Goal: Information Seeking & Learning: Learn about a topic

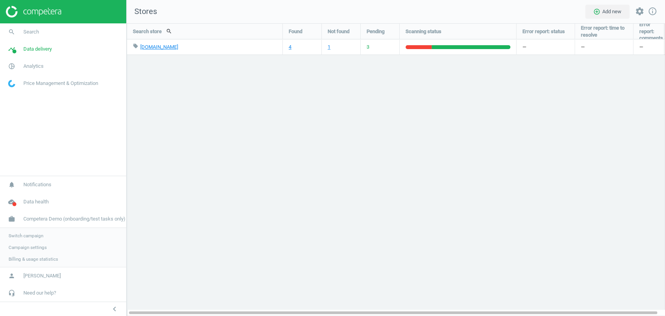
scroll to position [306, 552]
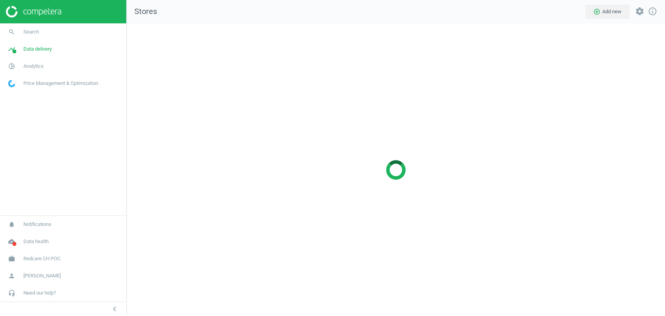
scroll to position [306, 552]
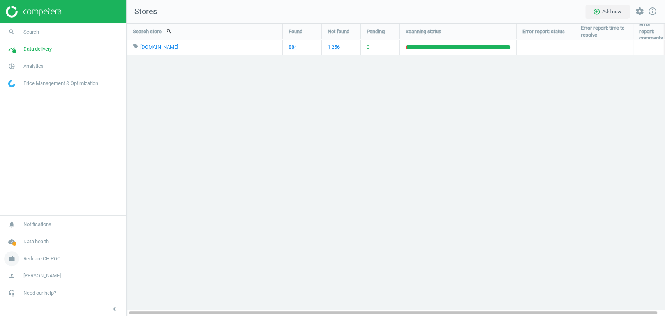
click at [64, 256] on link "work Redcare CH POC" at bounding box center [63, 258] width 126 height 17
click at [30, 234] on span "Switch campaign" at bounding box center [26, 236] width 35 height 6
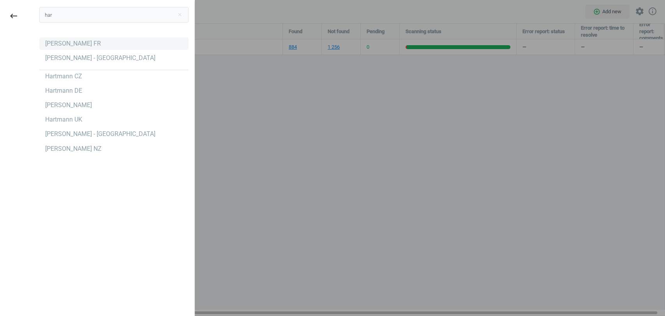
type input "har"
click at [58, 48] on div "[PERSON_NAME] FR" at bounding box center [113, 43] width 149 height 12
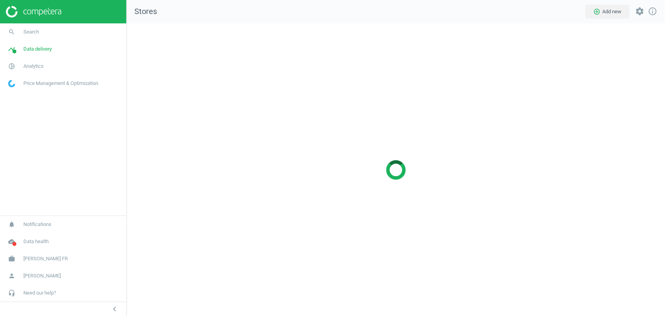
scroll to position [306, 552]
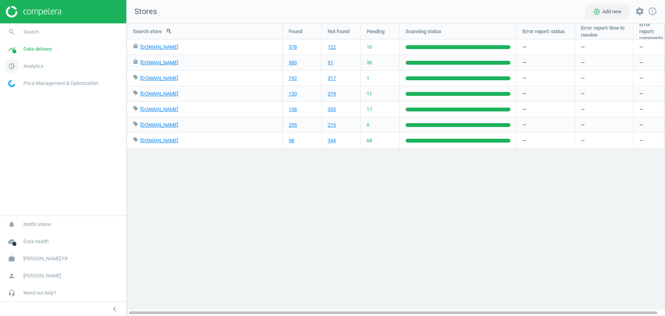
click at [36, 69] on span "Analytics" at bounding box center [33, 66] width 20 height 7
click at [21, 93] on span "Products" at bounding box center [18, 95] width 18 height 6
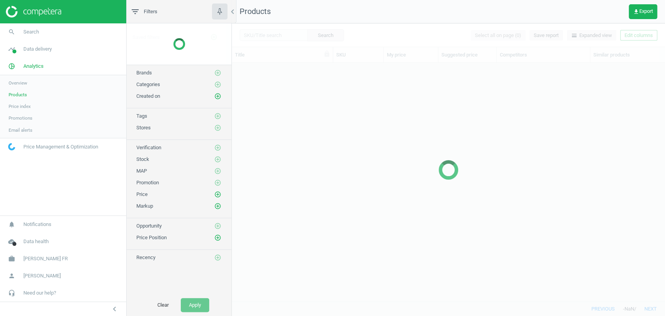
scroll to position [225, 426]
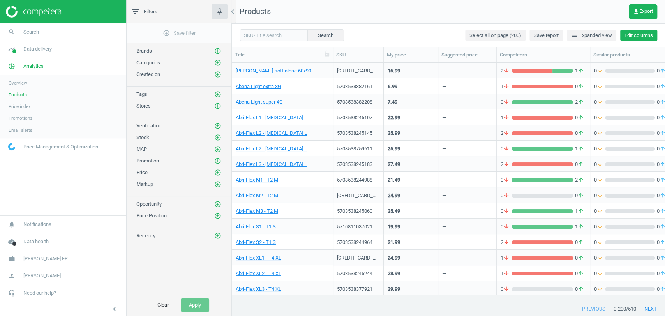
click at [643, 35] on button "Edit columns" at bounding box center [638, 35] width 37 height 11
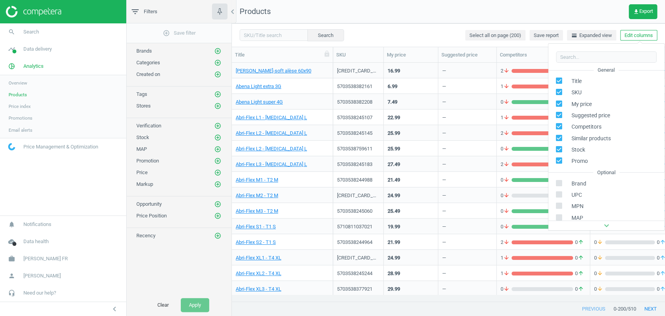
scroll to position [123, 0]
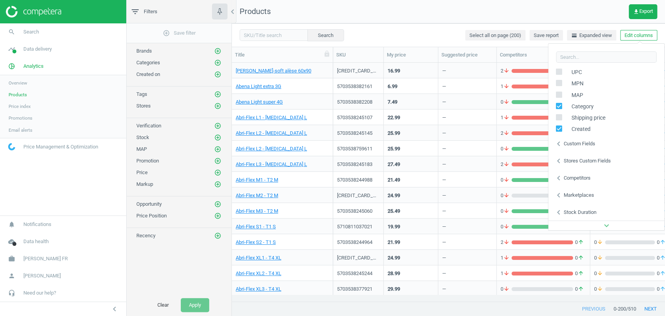
click at [577, 160] on div "Stores custom fields" at bounding box center [587, 160] width 47 height 7
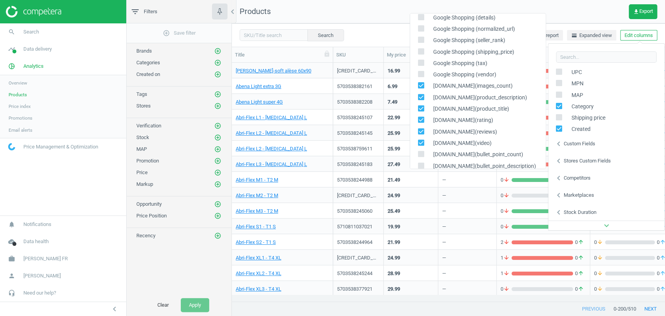
scroll to position [171, 0]
click at [420, 81] on icon at bounding box center [421, 84] width 6 height 6
click at [420, 81] on input "checkbox" at bounding box center [420, 83] width 5 height 5
checkbox input "false"
click at [420, 98] on icon at bounding box center [421, 95] width 6 height 6
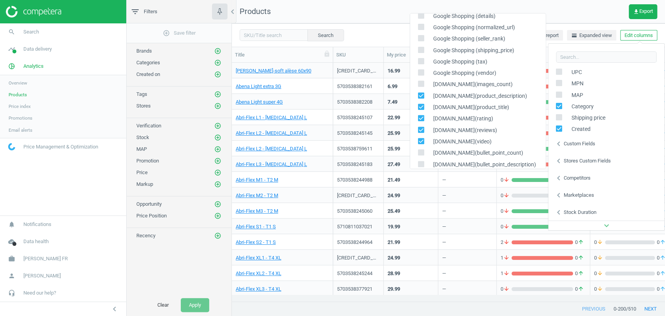
click at [420, 98] on input "checkbox" at bounding box center [420, 95] width 5 height 5
checkbox input "false"
click at [421, 107] on input "checkbox" at bounding box center [420, 106] width 5 height 5
checkbox input "false"
click at [421, 119] on input "checkbox" at bounding box center [420, 118] width 5 height 5
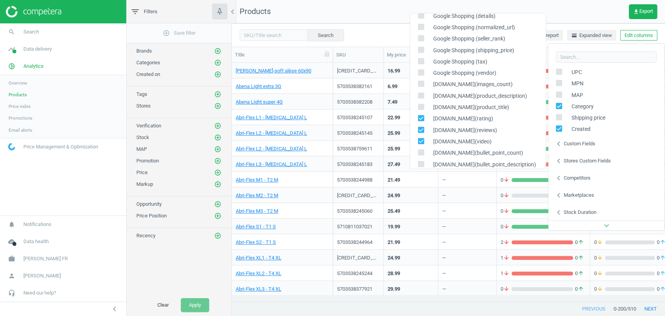
checkbox input "false"
click at [421, 129] on input "checkbox" at bounding box center [420, 129] width 5 height 5
checkbox input "false"
click at [420, 141] on input "checkbox" at bounding box center [420, 140] width 5 height 5
checkbox input "false"
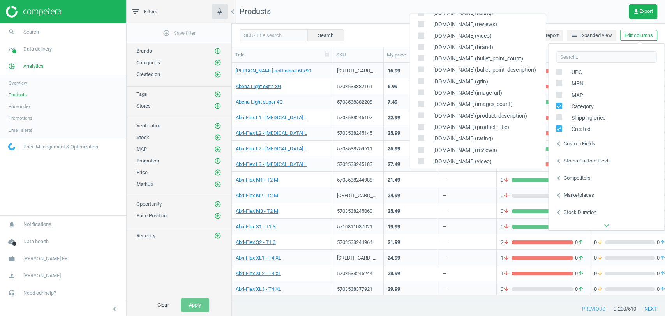
scroll to position [374, 0]
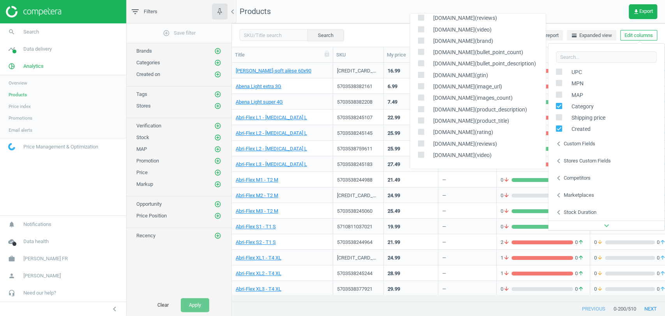
click at [422, 51] on input "checkbox" at bounding box center [420, 51] width 5 height 5
checkbox input "true"
click at [422, 63] on input "checkbox" at bounding box center [420, 63] width 5 height 5
checkbox input "true"
click at [371, 21] on nav "Products get_app Export" at bounding box center [448, 11] width 433 height 23
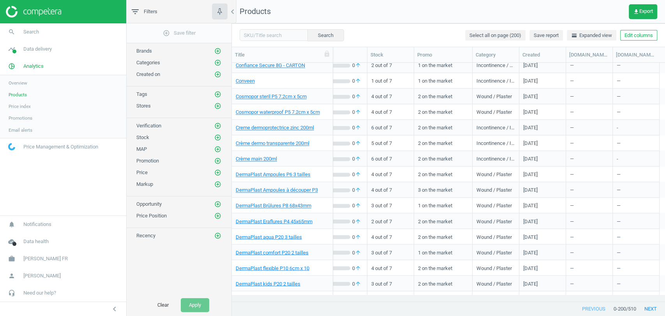
scroll to position [2864, 0]
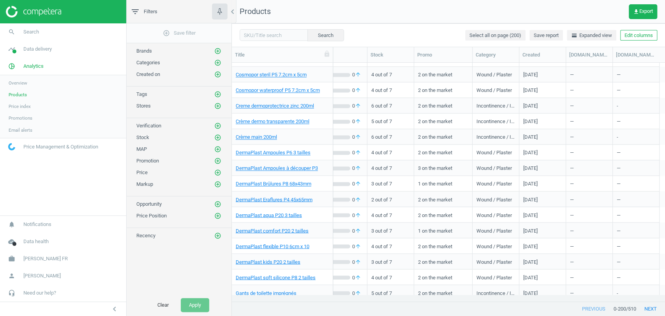
click at [463, 26] on div "Search Select all on page (200) Save report horizontal_split Expanded view Edit…" at bounding box center [448, 34] width 433 height 23
click at [217, 105] on icon "add_circle_outline" at bounding box center [217, 105] width 7 height 7
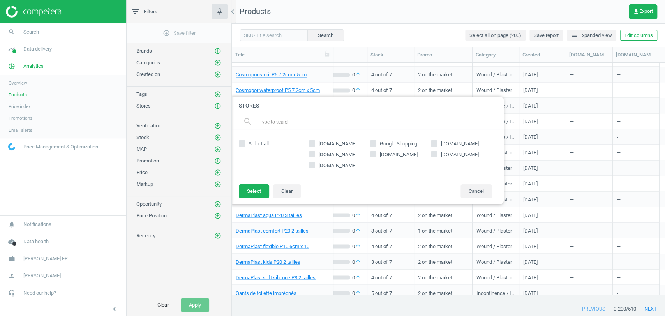
click at [387, 154] on span "atida.fr" at bounding box center [398, 154] width 41 height 7
click at [376, 154] on input "atida.fr" at bounding box center [373, 154] width 5 height 5
checkbox input "true"
click at [258, 191] on button "Select" at bounding box center [254, 191] width 30 height 14
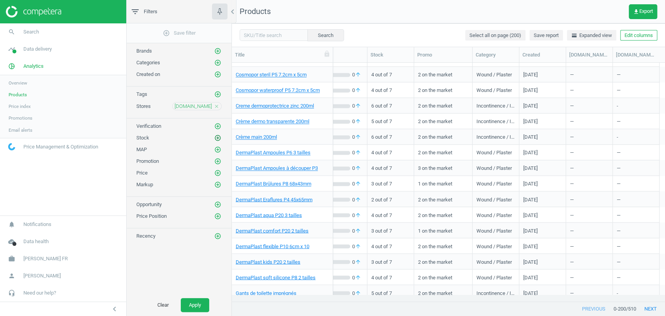
click at [219, 138] on icon "add_circle_outline" at bounding box center [217, 137] width 7 height 7
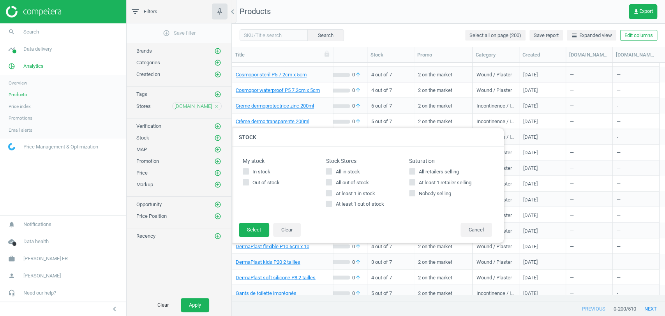
click at [353, 170] on span "All in stock" at bounding box center [347, 171] width 27 height 7
click at [332, 170] on input "All in stock" at bounding box center [329, 171] width 5 height 5
checkbox input "true"
click at [247, 233] on button "Select" at bounding box center [254, 230] width 30 height 14
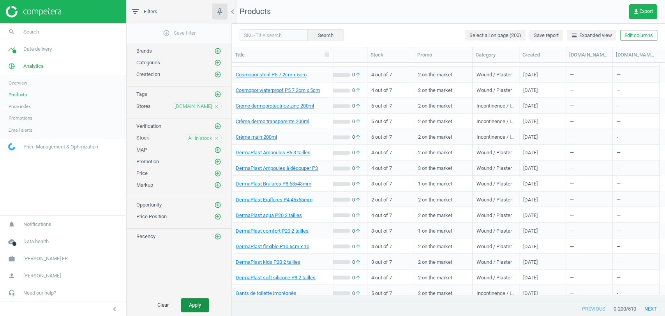
click at [197, 305] on button "Apply" at bounding box center [195, 305] width 28 height 14
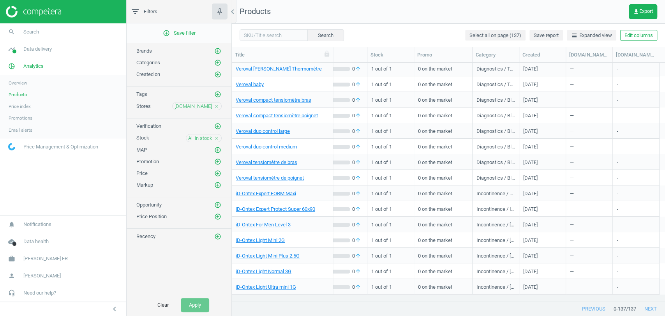
scroll to position [1904, 0]
click at [249, 85] on link "Veroval baby" at bounding box center [250, 84] width 28 height 7
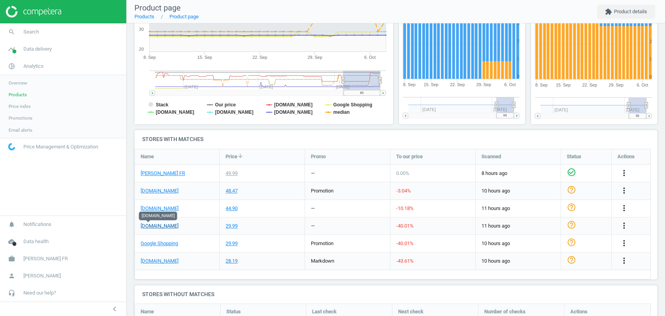
click at [149, 226] on link "atida.fr" at bounding box center [160, 226] width 38 height 7
click at [17, 96] on span "Products" at bounding box center [18, 95] width 18 height 6
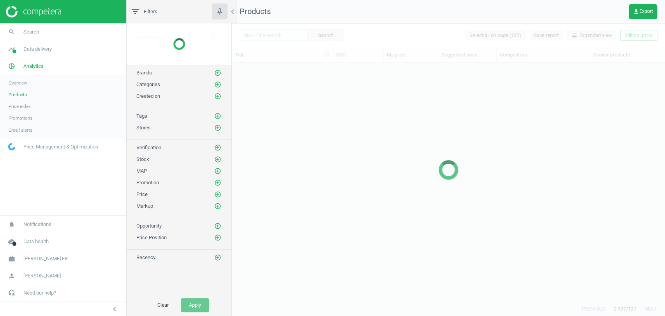
scroll to position [1701, 0]
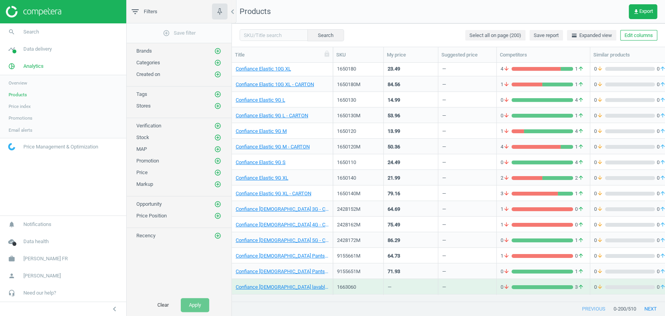
click at [213, 105] on div "Stores add_circle_outline" at bounding box center [178, 106] width 85 height 8
click at [215, 105] on icon "add_circle_outline" at bounding box center [217, 105] width 7 height 7
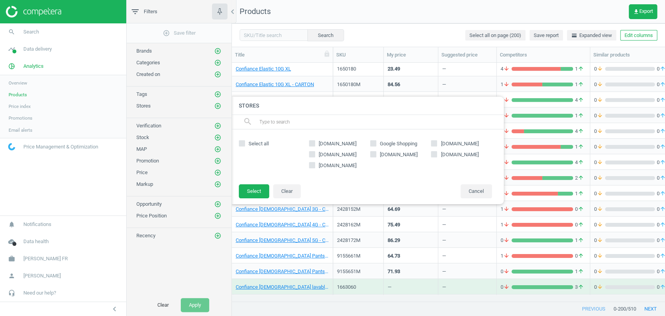
click at [326, 142] on span "amazon.fr" at bounding box center [337, 143] width 41 height 7
click at [315, 142] on input "amazon.fr" at bounding box center [312, 143] width 5 height 5
checkbox input "true"
click at [256, 188] on button "Select" at bounding box center [254, 191] width 30 height 14
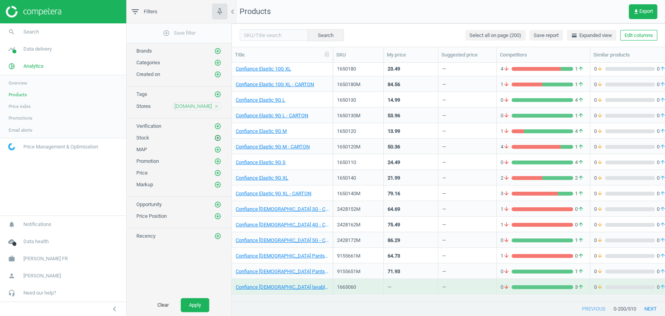
click at [218, 139] on icon "add_circle_outline" at bounding box center [217, 137] width 7 height 7
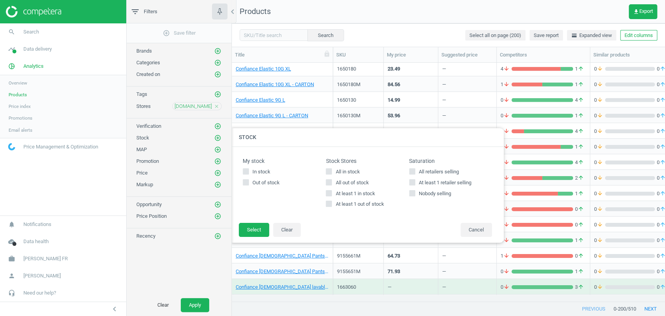
click at [344, 171] on span "All in stock" at bounding box center [347, 171] width 27 height 7
click at [332, 171] on input "All in stock" at bounding box center [329, 171] width 5 height 5
click at [344, 171] on span "All in stock" at bounding box center [347, 171] width 27 height 7
click at [332, 171] on input "All in stock" at bounding box center [329, 171] width 5 height 5
click at [340, 170] on span "All in stock" at bounding box center [347, 171] width 27 height 7
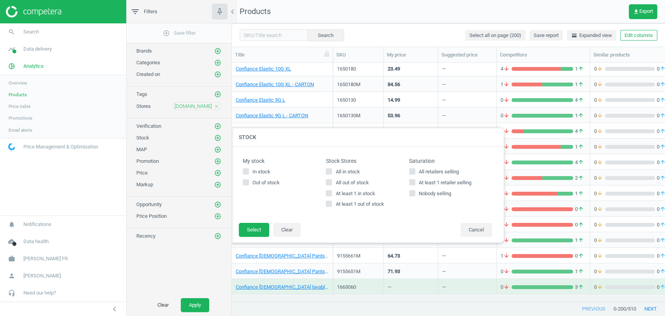
click at [332, 170] on input "All in stock" at bounding box center [329, 171] width 5 height 5
checkbox input "true"
click at [258, 230] on button "Select" at bounding box center [254, 230] width 30 height 14
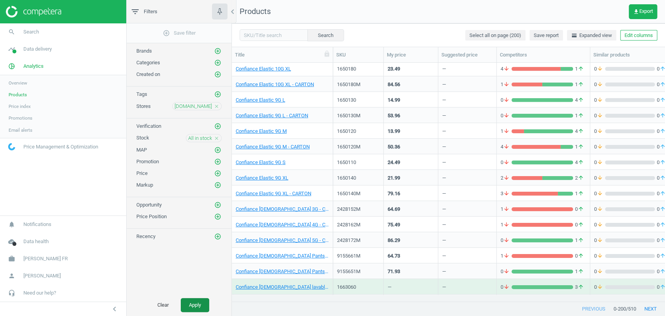
click at [199, 300] on button "Apply" at bounding box center [195, 305] width 28 height 14
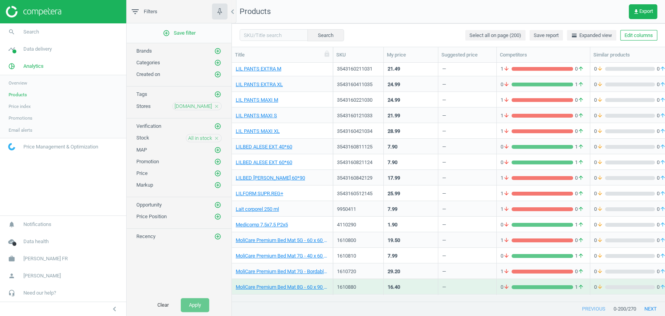
click at [264, 104] on div "LIL PANTS MAXI M" at bounding box center [282, 102] width 93 height 10
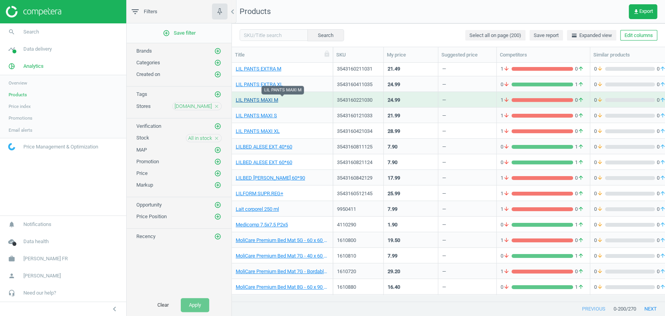
click at [271, 99] on link "LIL PANTS MAXI M" at bounding box center [257, 100] width 42 height 7
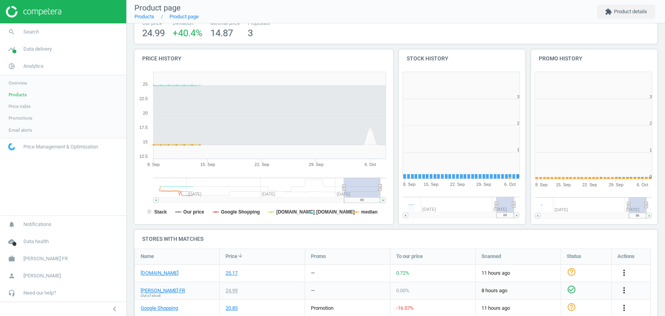
scroll to position [4, 4]
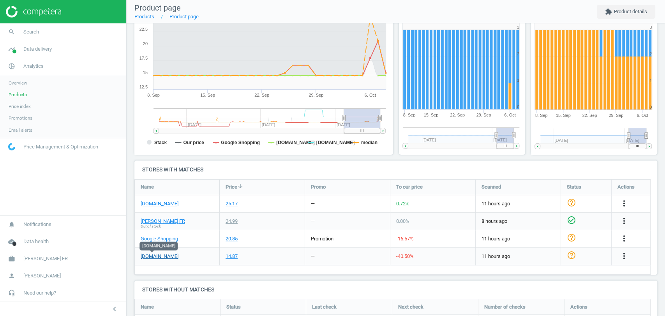
click at [154, 256] on link "amazon.fr" at bounding box center [160, 256] width 38 height 7
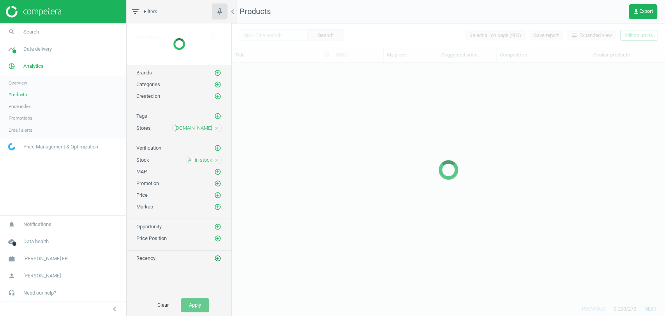
scroll to position [1514, 0]
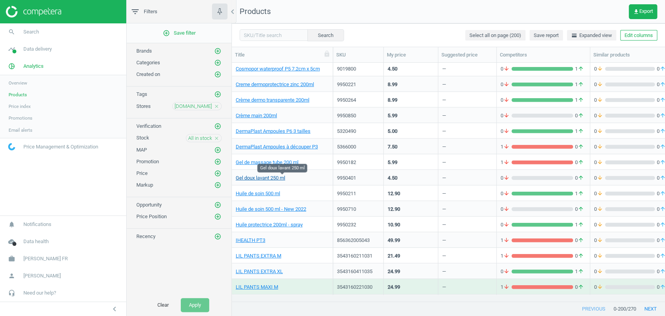
click at [256, 178] on link "Gel doux lavant 250 ml" at bounding box center [260, 178] width 49 height 7
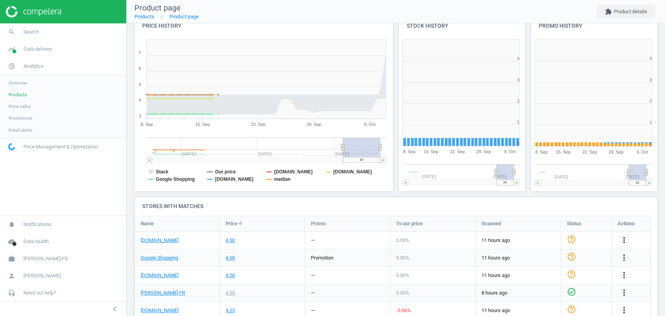
scroll to position [170, 138]
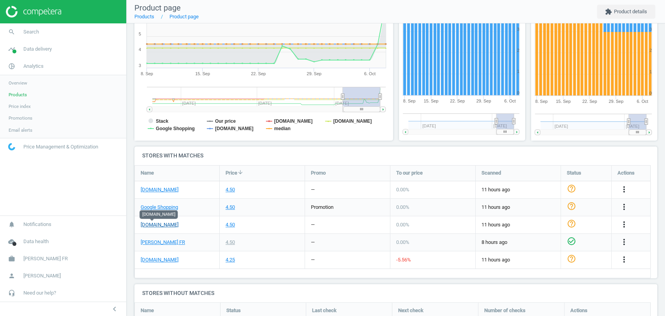
click at [155, 221] on link "amazon.fr" at bounding box center [160, 224] width 38 height 7
click at [155, 226] on link "amazon.fr" at bounding box center [160, 224] width 38 height 7
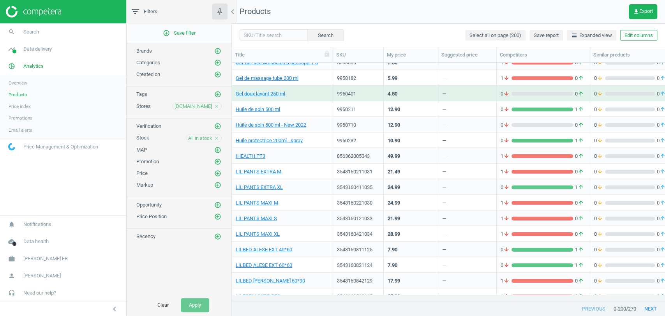
scroll to position [1606, 0]
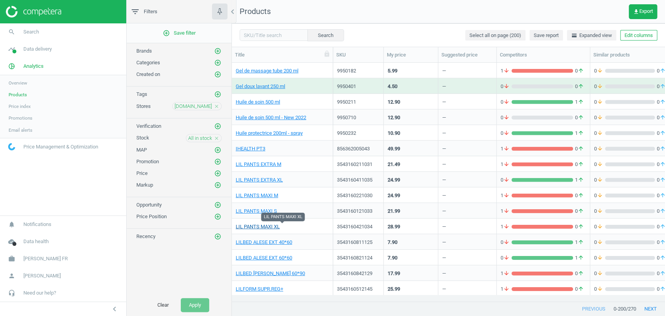
click at [265, 224] on link "LIL PANTS MAXI XL" at bounding box center [258, 226] width 44 height 7
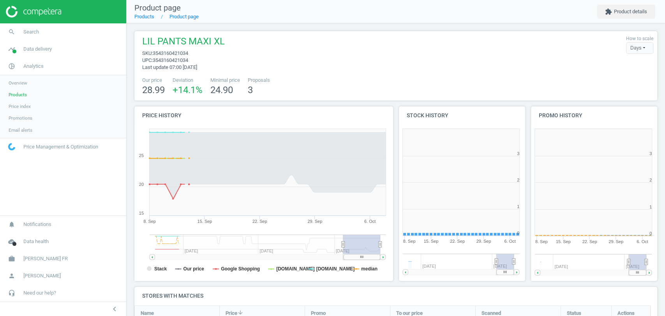
scroll to position [4, 4]
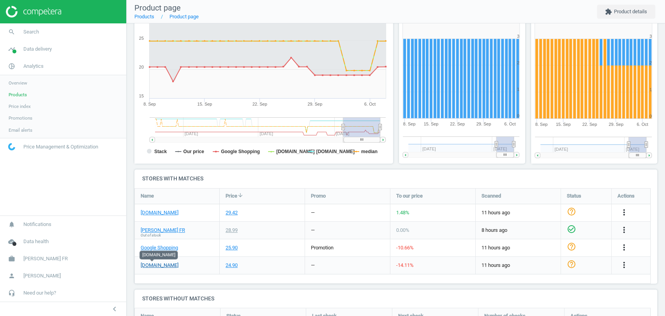
click at [156, 263] on link "amazon.fr" at bounding box center [160, 265] width 38 height 7
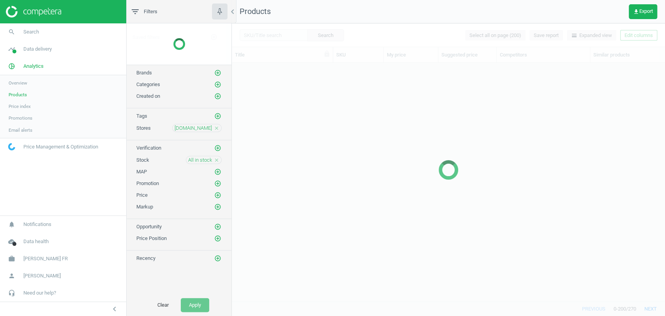
scroll to position [1545, 0]
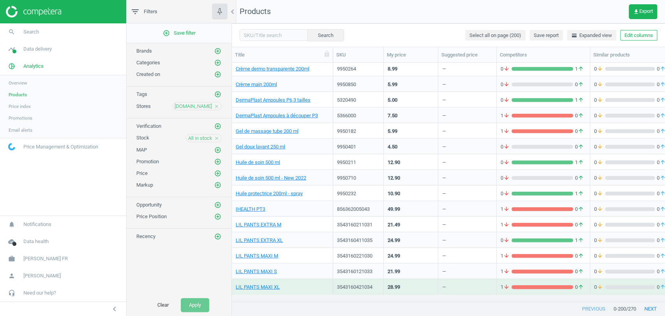
click at [215, 138] on icon "close" at bounding box center [216, 138] width 5 height 5
click at [218, 158] on icon "add_circle_outline" at bounding box center [217, 161] width 7 height 7
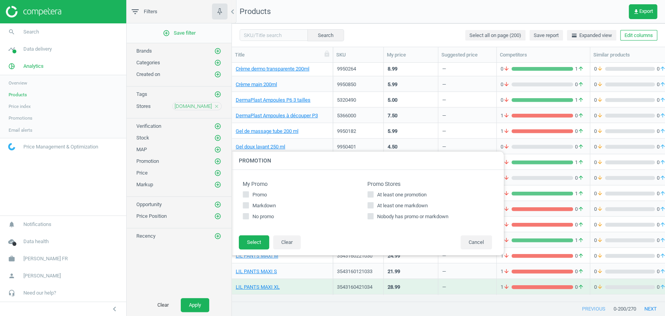
click at [391, 192] on span "At least one promotion" at bounding box center [402, 194] width 53 height 7
click at [373, 192] on input "At least one promotion" at bounding box center [370, 194] width 5 height 5
checkbox input "true"
drag, startPoint x: 236, startPoint y: 240, endPoint x: 261, endPoint y: 238, distance: 24.7
click at [261, 238] on footer "Select Clear Cancel" at bounding box center [367, 245] width 273 height 20
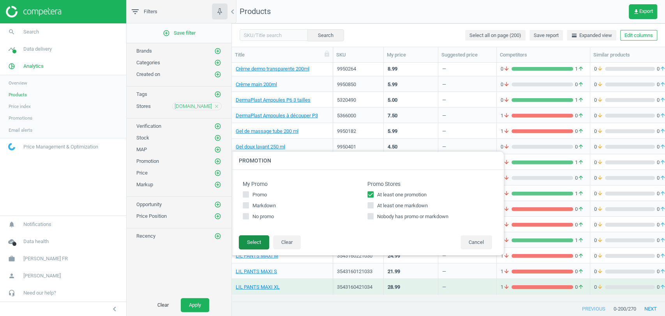
click at [261, 238] on button "Select" at bounding box center [254, 242] width 30 height 14
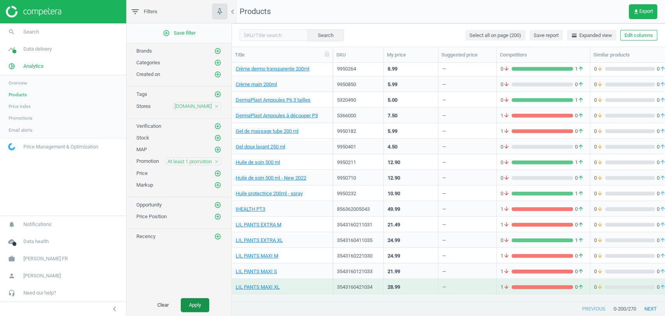
click at [201, 300] on button "Apply" at bounding box center [195, 305] width 28 height 14
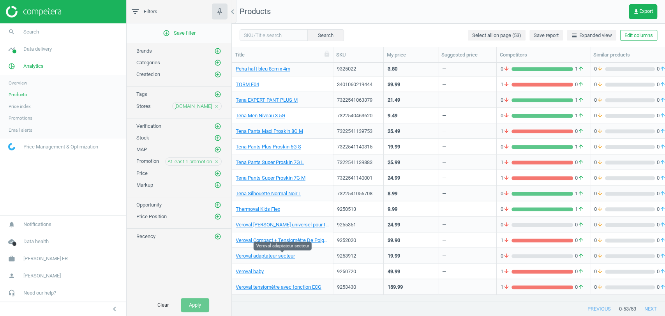
scroll to position [594, 0]
click at [281, 99] on link "Tena EXPERT PANT PLUS M" at bounding box center [267, 100] width 62 height 7
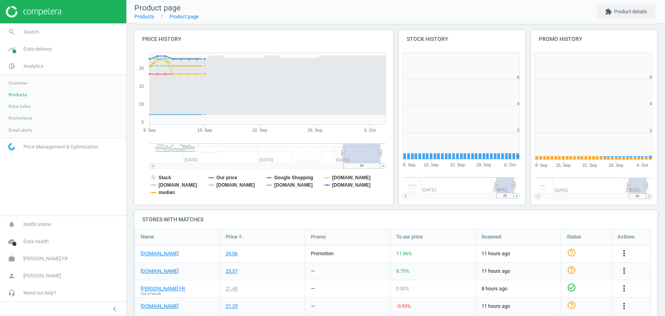
scroll to position [170, 138]
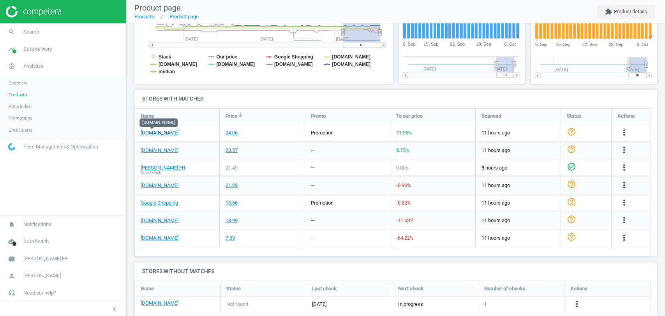
click at [157, 134] on link "amazon.fr" at bounding box center [160, 132] width 38 height 7
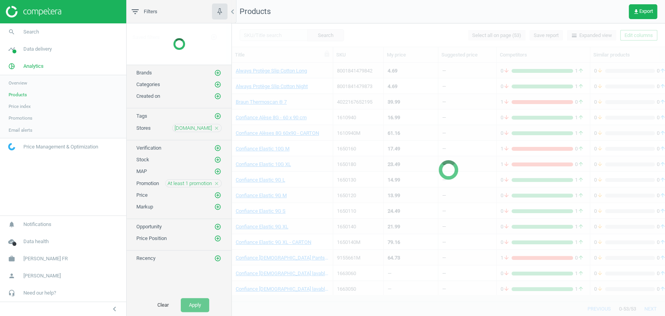
scroll to position [407, 0]
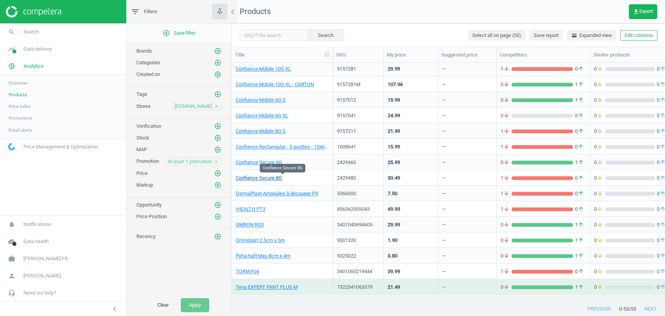
click at [266, 177] on link "Confiance Secure 8G" at bounding box center [259, 178] width 46 height 7
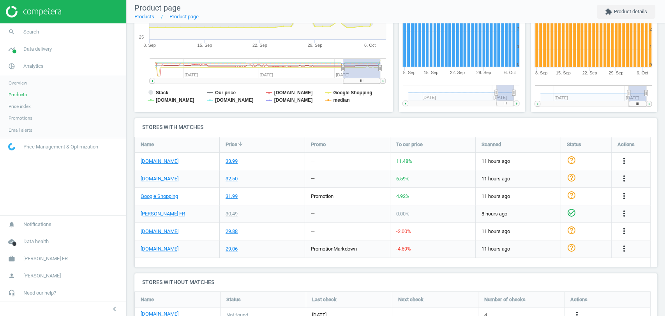
scroll to position [176, 0]
click at [157, 249] on link "amazon.fr" at bounding box center [160, 248] width 38 height 7
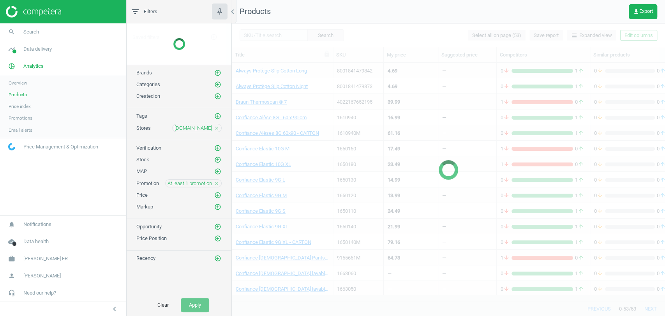
scroll to position [298, 0]
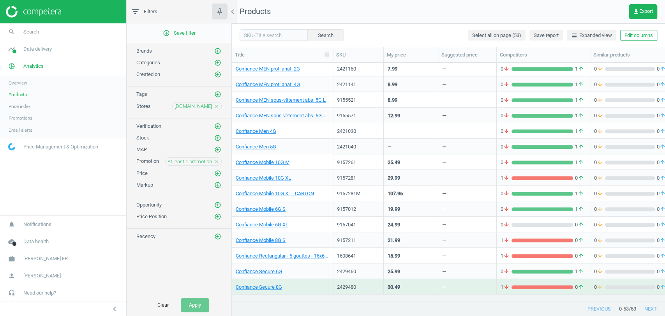
click at [217, 162] on icon "close" at bounding box center [216, 161] width 5 height 5
click at [221, 160] on icon "add_circle_outline" at bounding box center [217, 161] width 7 height 7
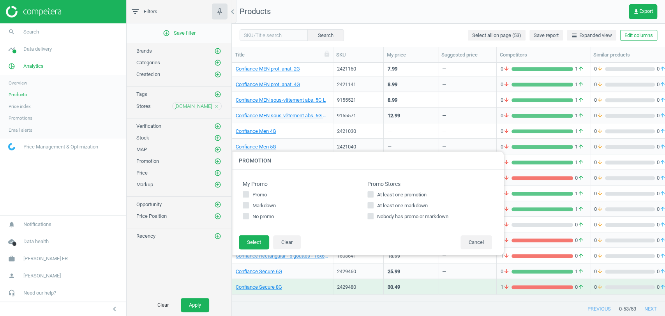
click at [404, 205] on span "At least one markdown" at bounding box center [403, 205] width 54 height 7
click at [373, 205] on input "At least one markdown" at bounding box center [370, 205] width 5 height 5
checkbox input "true"
click at [256, 238] on button "Select" at bounding box center [254, 242] width 30 height 14
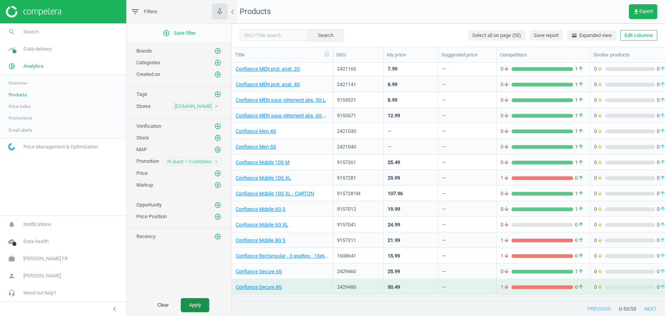
click at [200, 307] on button "Apply" at bounding box center [195, 305] width 28 height 14
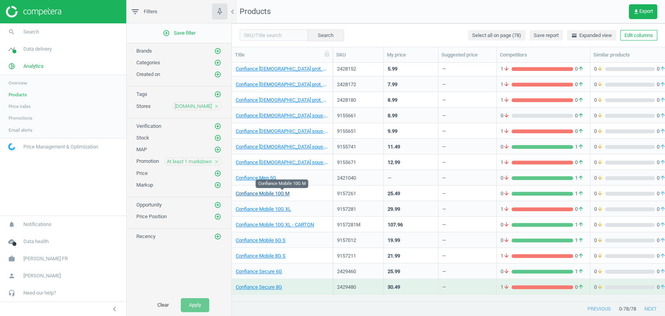
click at [253, 193] on link "Confiance Mobile 10G M" at bounding box center [263, 193] width 54 height 7
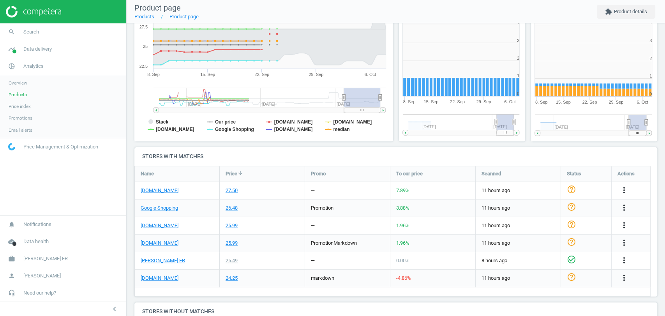
scroll to position [156, 0]
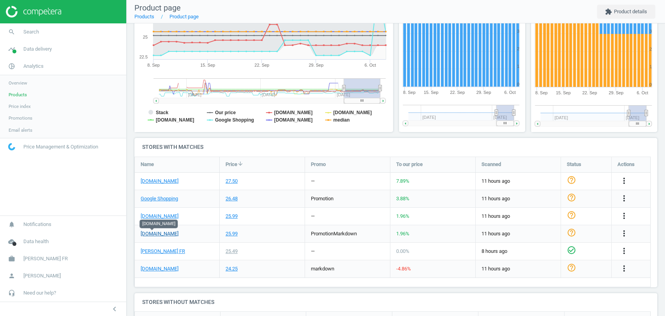
click at [155, 233] on link "amazon.fr" at bounding box center [160, 233] width 38 height 7
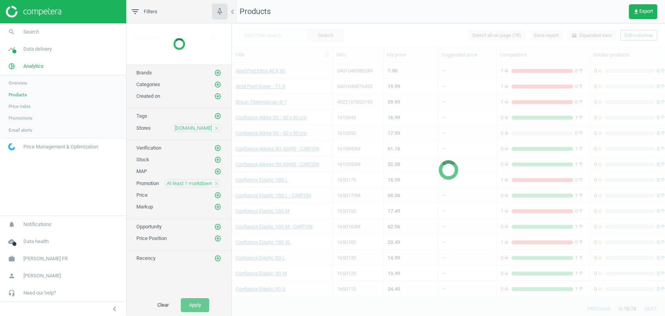
scroll to position [205, 0]
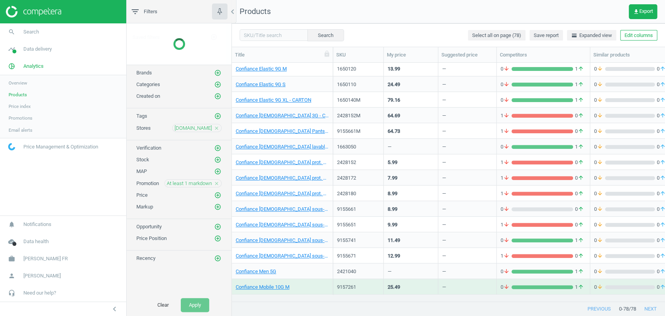
click at [216, 185] on div "Saved filters add_circle_outline Brands add_circle_outline Categories add_circl…" at bounding box center [179, 158] width 105 height 271
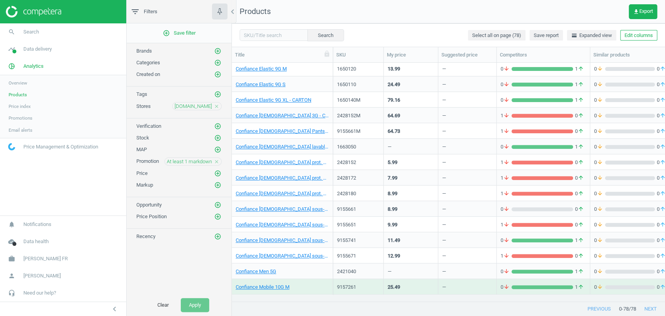
click at [218, 159] on icon "close" at bounding box center [216, 161] width 5 height 5
click at [218, 139] on icon "add_circle_outline" at bounding box center [217, 137] width 7 height 7
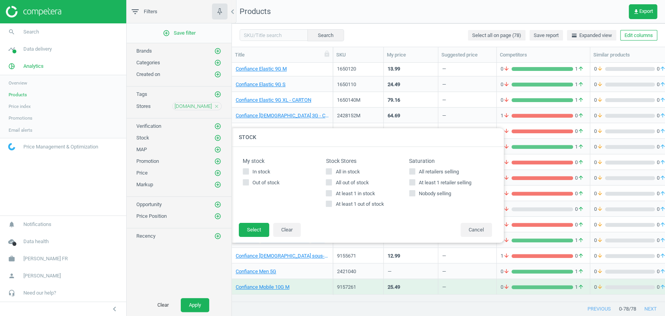
click at [334, 170] on label "All in stock" at bounding box center [367, 171] width 83 height 7
click at [332, 170] on input "All in stock" at bounding box center [329, 171] width 5 height 5
checkbox input "true"
click at [258, 228] on button "Select" at bounding box center [254, 230] width 30 height 14
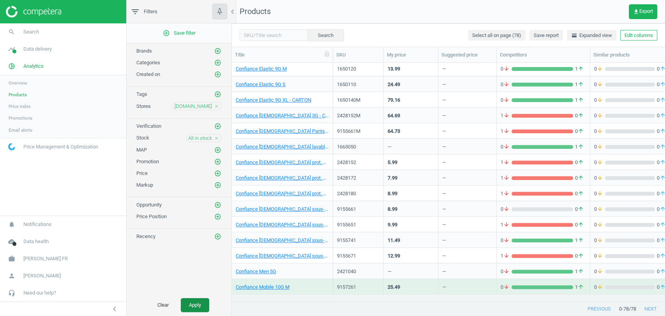
click at [196, 309] on button "Apply" at bounding box center [195, 305] width 28 height 14
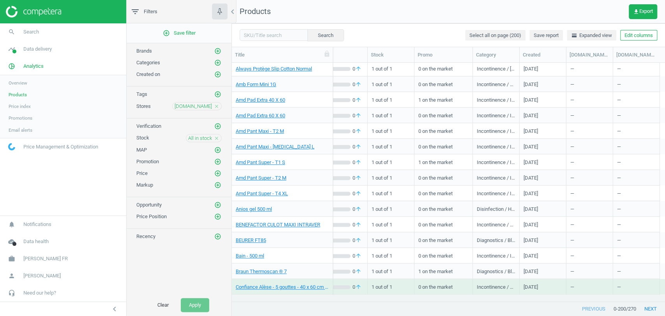
scroll to position [0, 304]
click at [638, 35] on button "Edit columns" at bounding box center [638, 35] width 37 height 11
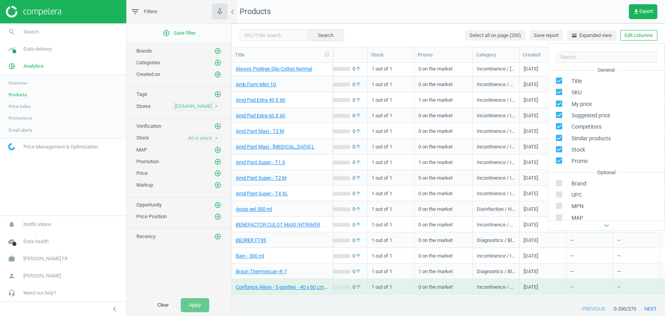
scroll to position [123, 0]
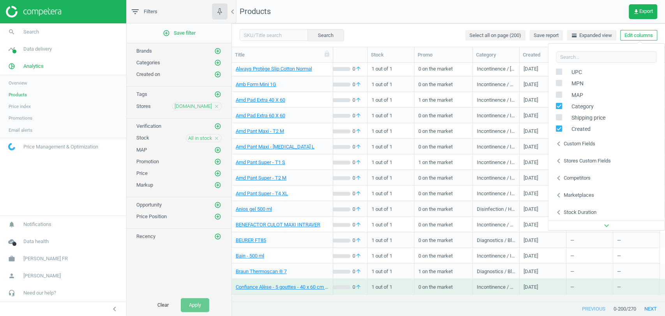
click at [576, 160] on div "Stores custom fields" at bounding box center [587, 160] width 47 height 7
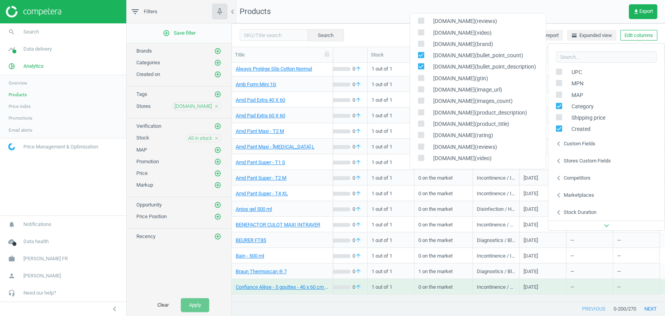
scroll to position [373, 0]
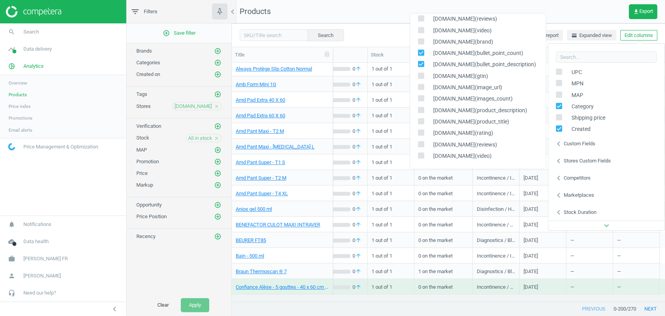
click at [422, 55] on input "checkbox" at bounding box center [420, 52] width 5 height 5
checkbox input "false"
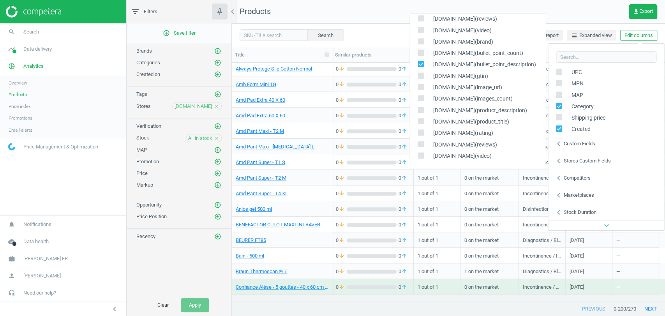
click at [421, 63] on input "checkbox" at bounding box center [420, 64] width 5 height 5
checkbox input "false"
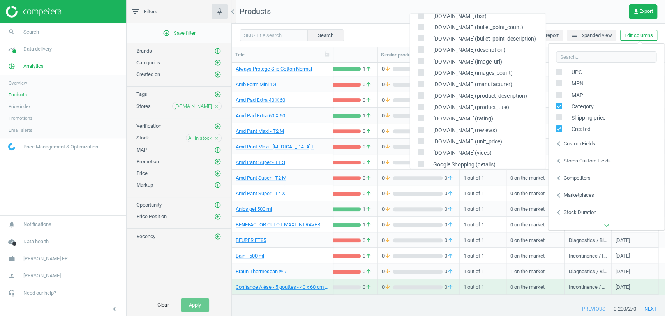
scroll to position [0, 0]
click at [420, 27] on input "checkbox" at bounding box center [420, 26] width 5 height 5
checkbox input "true"
click at [421, 40] on icon at bounding box center [421, 38] width 6 height 6
click at [421, 40] on input "checkbox" at bounding box center [420, 37] width 5 height 5
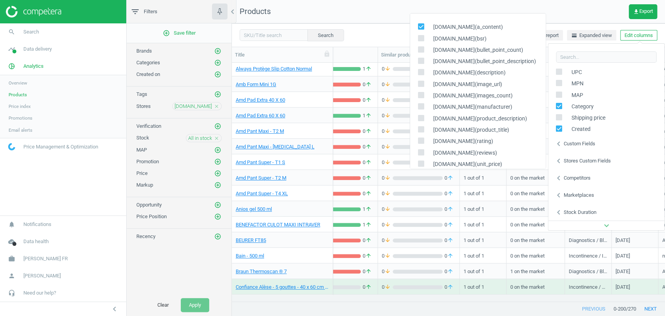
checkbox input "true"
click at [421, 48] on input "checkbox" at bounding box center [420, 49] width 5 height 5
checkbox input "true"
click at [421, 60] on input "checkbox" at bounding box center [420, 60] width 5 height 5
checkbox input "true"
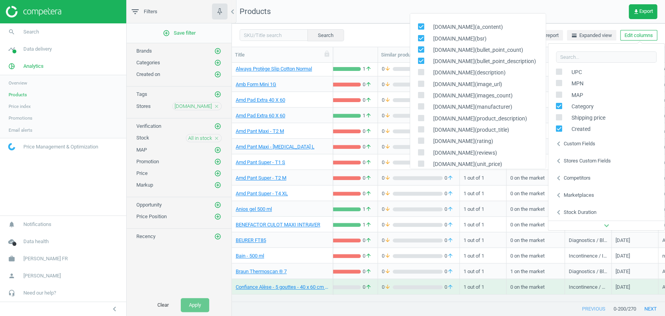
click at [421, 71] on input "checkbox" at bounding box center [420, 72] width 5 height 5
checkbox input "true"
click at [421, 83] on input "checkbox" at bounding box center [420, 83] width 5 height 5
checkbox input "true"
click at [421, 95] on input "checkbox" at bounding box center [420, 94] width 5 height 5
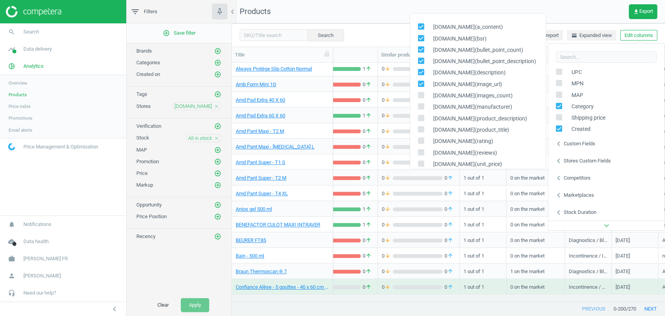
checkbox input "true"
click at [421, 102] on div "amazon.fr(manufacturer)" at bounding box center [478, 106] width 136 height 11
click at [421, 115] on input "checkbox" at bounding box center [420, 117] width 5 height 5
checkbox input "true"
click at [423, 104] on input "checkbox" at bounding box center [420, 106] width 5 height 5
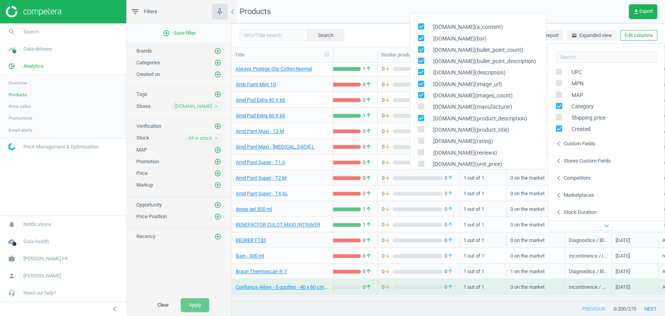
checkbox input "true"
click at [422, 126] on icon at bounding box center [421, 129] width 6 height 6
click at [422, 127] on input "checkbox" at bounding box center [420, 129] width 5 height 5
checkbox input "true"
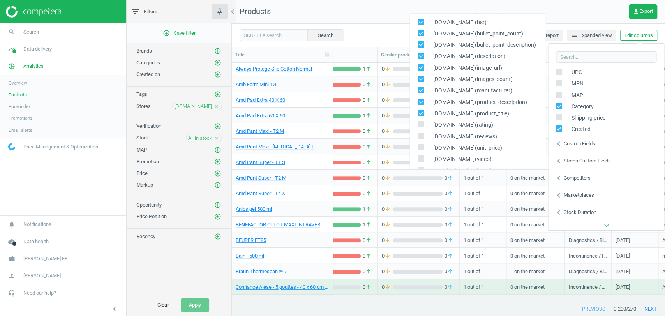
scroll to position [18, 0]
click at [422, 126] on span at bounding box center [421, 125] width 6 height 6
click at [422, 125] on input "checkbox" at bounding box center [420, 122] width 5 height 5
checkbox input "true"
click at [422, 134] on input "checkbox" at bounding box center [420, 134] width 5 height 5
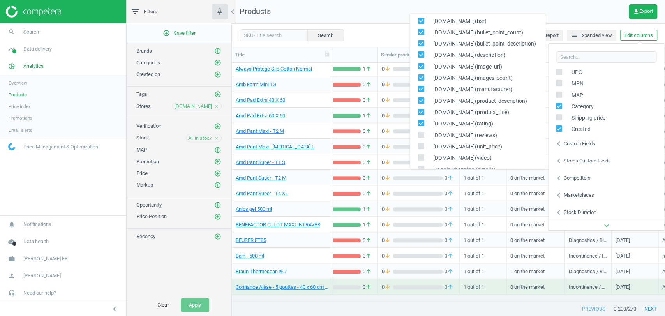
checkbox input "true"
click at [422, 143] on icon at bounding box center [421, 146] width 6 height 6
click at [422, 143] on input "checkbox" at bounding box center [420, 145] width 5 height 5
checkbox input "true"
click at [422, 155] on input "checkbox" at bounding box center [420, 157] width 5 height 5
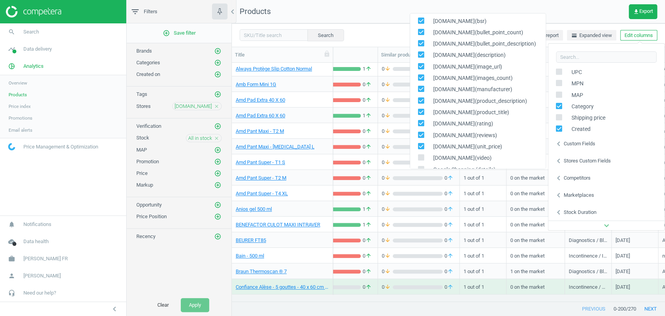
checkbox input "true"
click at [386, 20] on nav "Products get_app Export" at bounding box center [448, 11] width 433 height 23
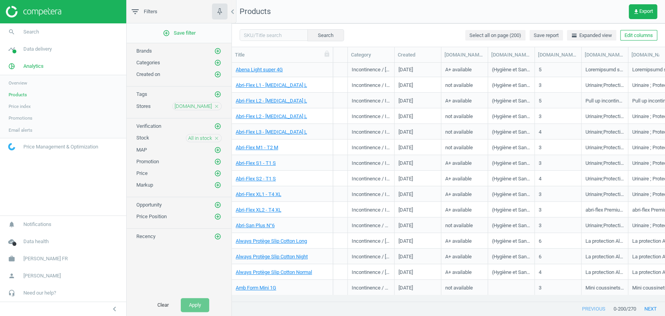
scroll to position [0, 424]
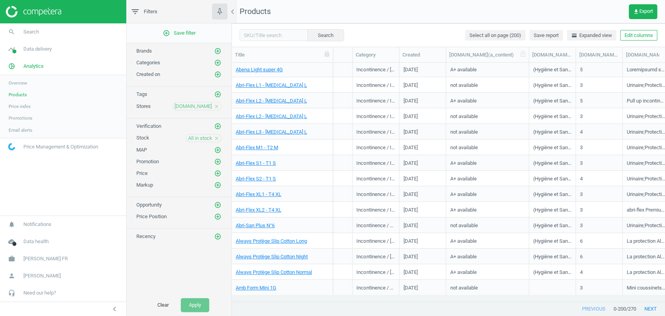
drag, startPoint x: 492, startPoint y: 53, endPoint x: 558, endPoint y: 51, distance: 66.3
click at [533, 51] on div at bounding box center [529, 54] width 8 height 15
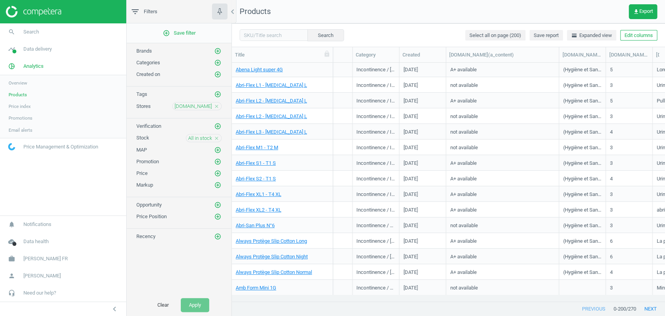
scroll to position [0, 0]
click at [262, 118] on link "Abri-Flex L2 - T3 L" at bounding box center [271, 117] width 71 height 7
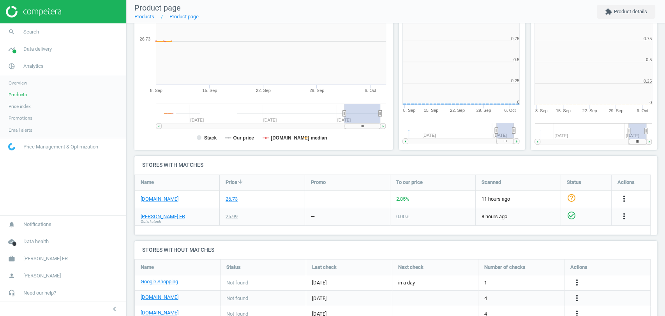
scroll to position [170, 138]
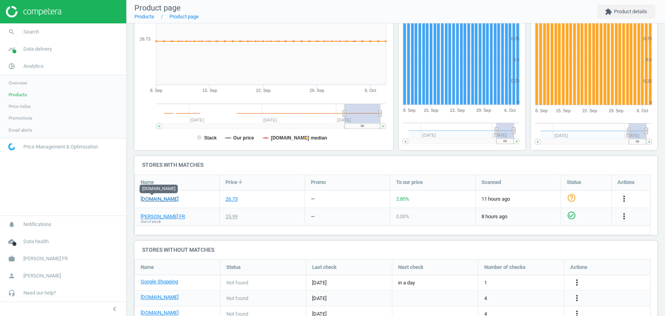
click at [157, 199] on link "amazon.fr" at bounding box center [160, 199] width 38 height 7
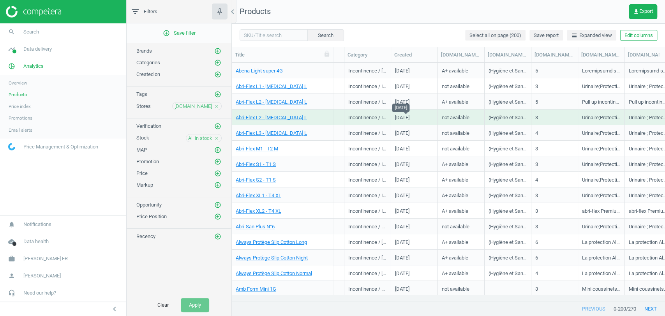
scroll to position [0, 433]
click at [253, 72] on link "Abena Light super 4G" at bounding box center [259, 70] width 47 height 7
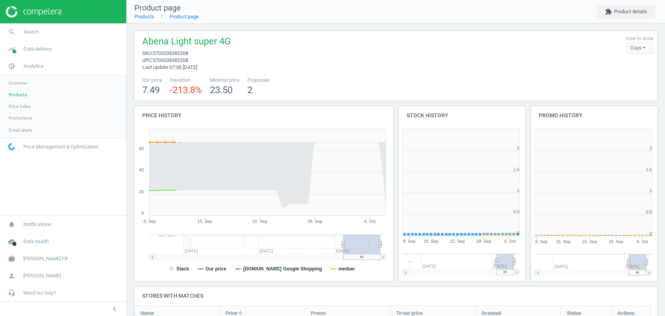
scroll to position [4, 4]
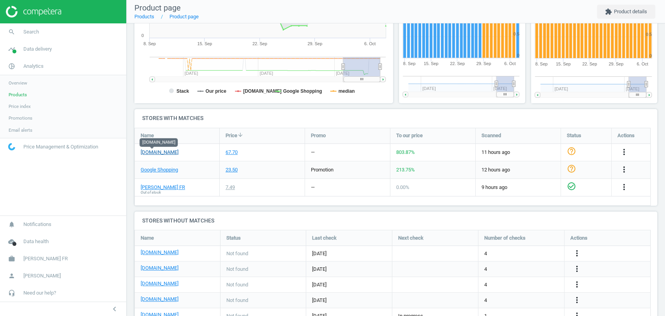
click at [155, 150] on link "amazon.fr" at bounding box center [160, 152] width 38 height 7
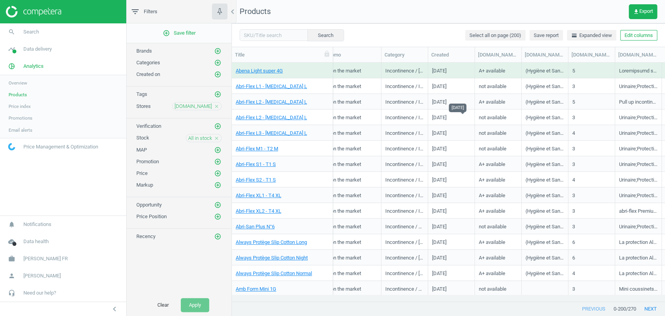
scroll to position [0, 397]
click at [258, 85] on link "Abri-Flex L1 - T3 L" at bounding box center [271, 86] width 71 height 7
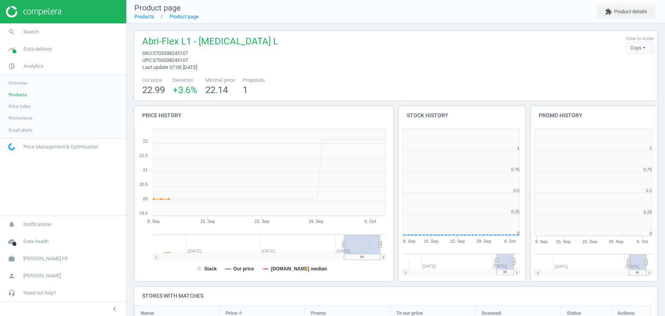
scroll to position [74, 530]
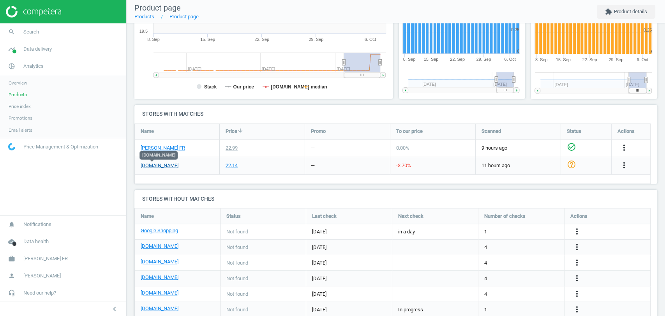
click at [156, 164] on link "amazon.fr" at bounding box center [160, 165] width 38 height 7
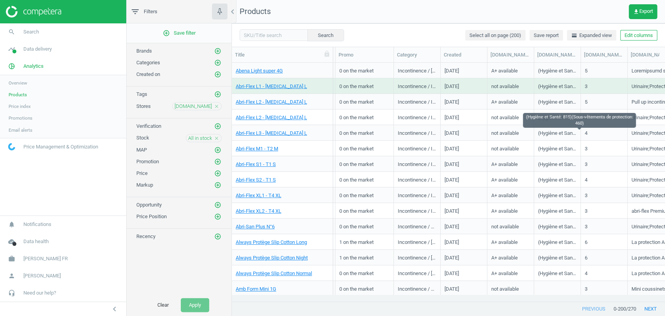
scroll to position [0, 385]
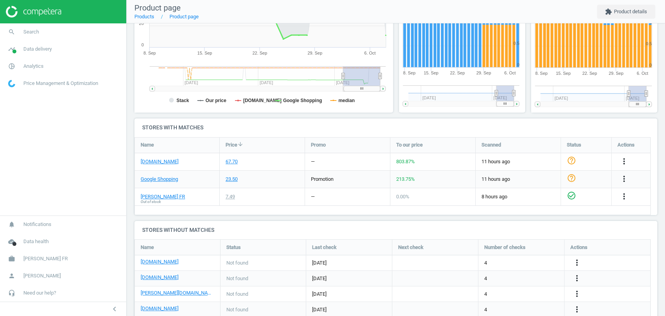
scroll to position [170, 0]
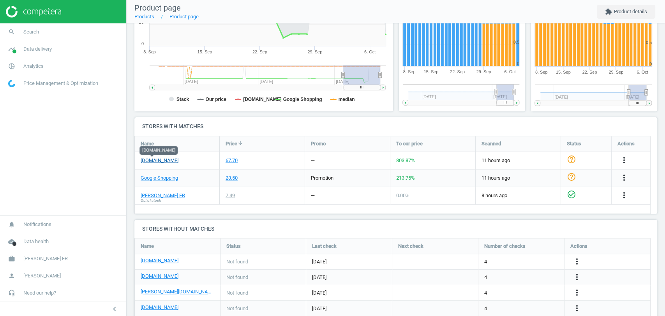
click at [153, 163] on link "amazon.fr" at bounding box center [160, 160] width 38 height 7
